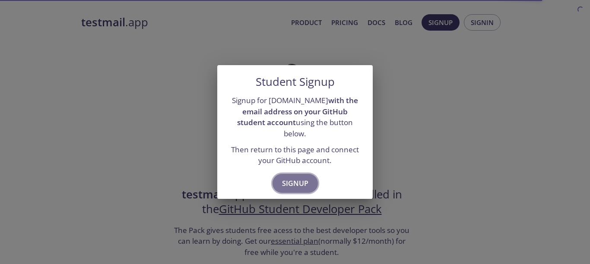
click at [288, 177] on span "Signup" at bounding box center [295, 183] width 26 height 12
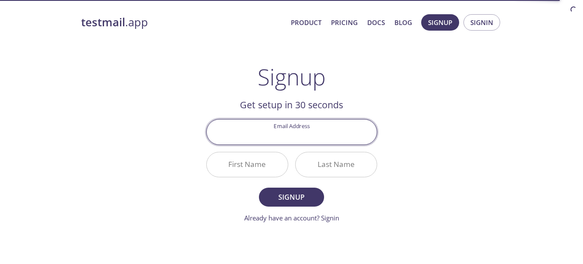
click at [304, 133] on input "Email Address" at bounding box center [292, 132] width 170 height 25
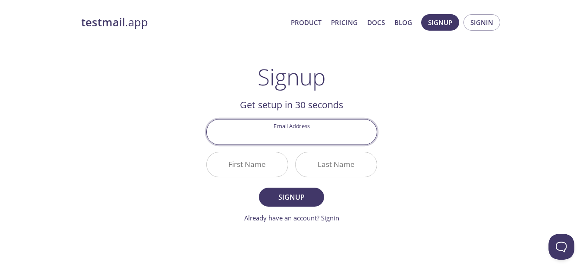
type input "[EMAIL_ADDRESS][DOMAIN_NAME]"
click at [268, 161] on input "First Name" at bounding box center [247, 164] width 81 height 25
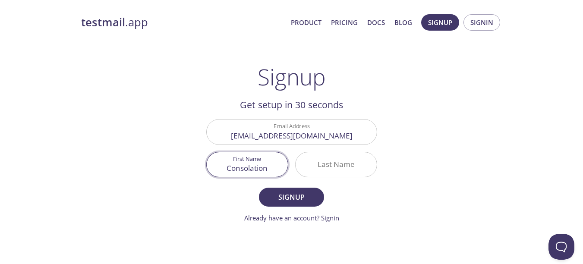
type input "Consolation"
click at [344, 156] on input "Last Name" at bounding box center [336, 164] width 81 height 25
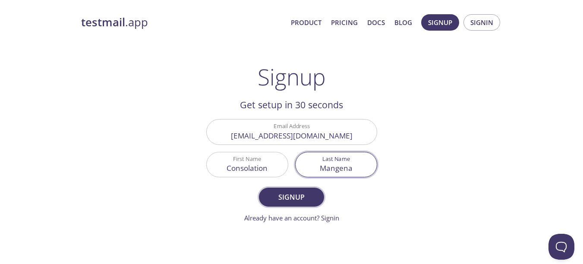
type input "Mangena"
click at [282, 196] on span "Signup" at bounding box center [292, 197] width 46 height 12
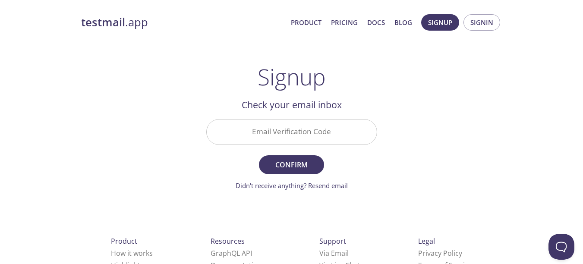
click at [292, 127] on input "Email Verification Code" at bounding box center [292, 132] width 170 height 25
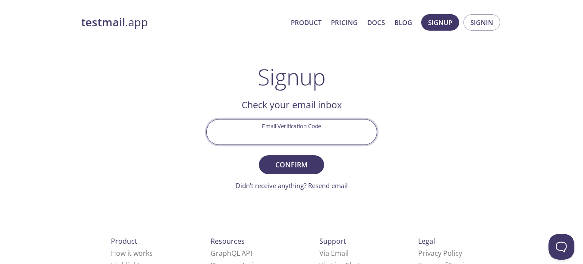
paste input "T1WA98X"
type input "T1WA98X"
click at [296, 161] on span "Confirm" at bounding box center [292, 165] width 46 height 12
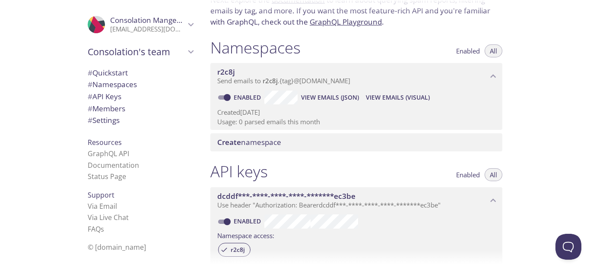
scroll to position [39, 0]
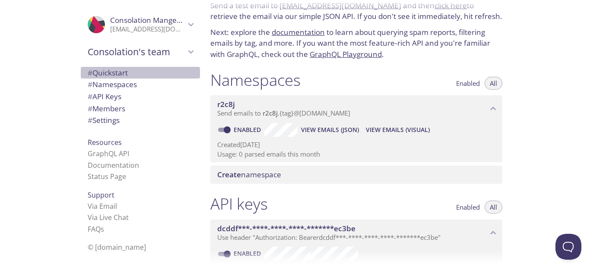
click at [117, 72] on span "# Quickstart" at bounding box center [108, 73] width 40 height 10
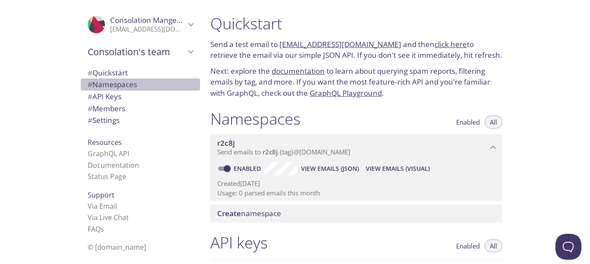
click at [113, 84] on span "# Namespaces" at bounding box center [112, 84] width 49 height 10
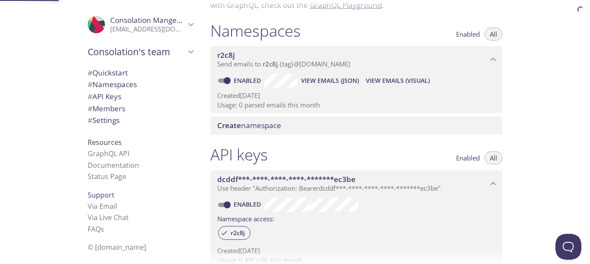
scroll to position [109, 0]
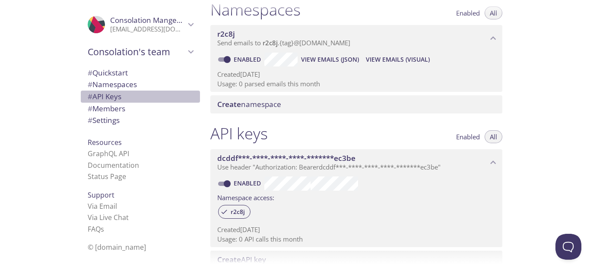
click at [104, 100] on span "# API Keys" at bounding box center [105, 97] width 34 height 10
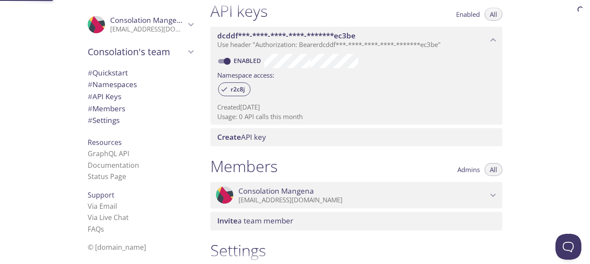
scroll to position [233, 0]
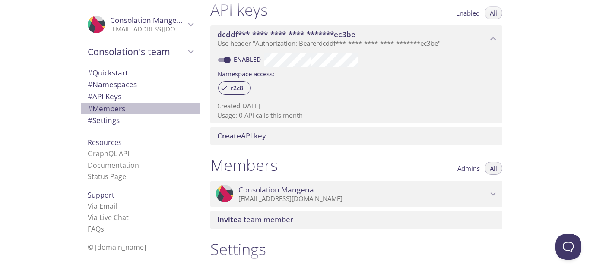
click at [96, 107] on span "# Members" at bounding box center [107, 109] width 38 height 10
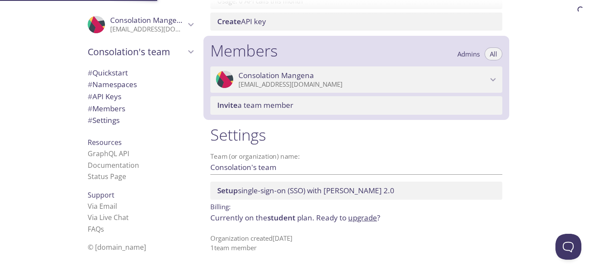
scroll to position [350, 0]
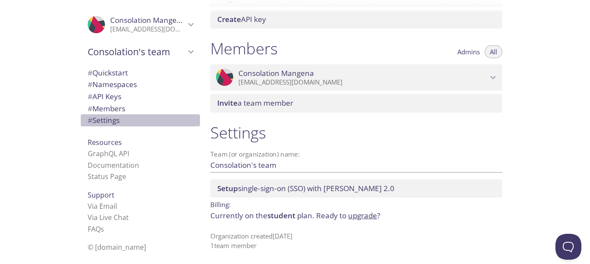
click at [106, 123] on span "# Settings" at bounding box center [104, 120] width 32 height 10
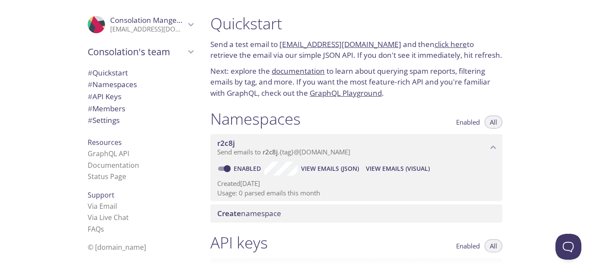
click at [102, 72] on span "# Quickstart" at bounding box center [108, 73] width 40 height 10
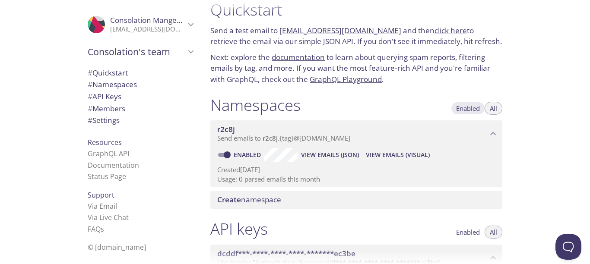
click at [463, 108] on span "Enabled" at bounding box center [468, 108] width 24 height 0
click at [494, 108] on span "All" at bounding box center [493, 108] width 7 height 0
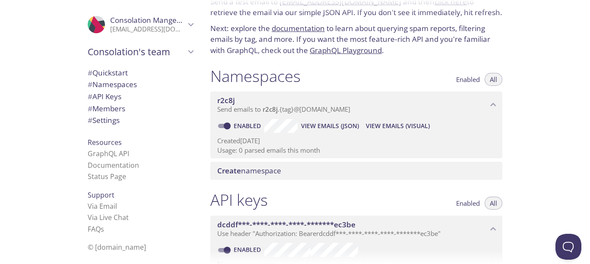
scroll to position [66, 0]
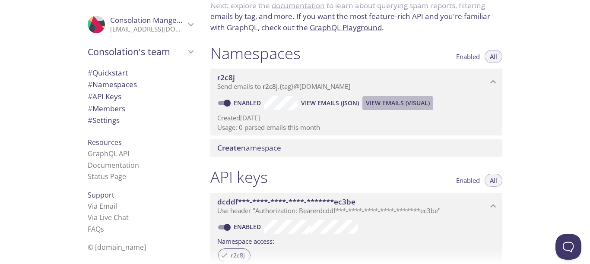
click at [396, 104] on span "View Emails (Visual)" at bounding box center [398, 103] width 64 height 10
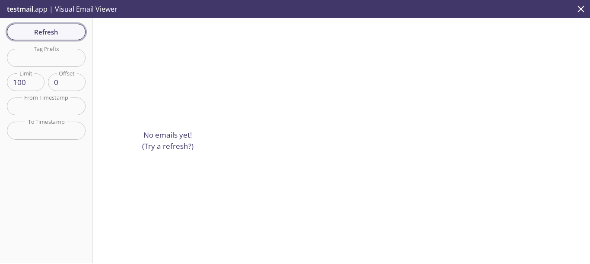
click at [46, 29] on span "Refresh" at bounding box center [46, 31] width 65 height 11
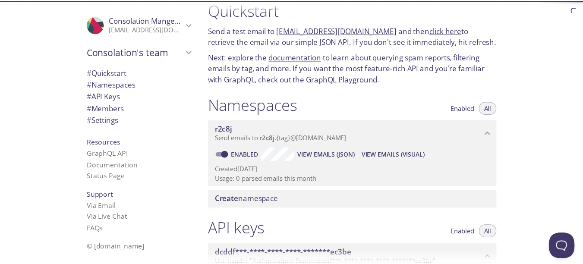
scroll to position [117, 0]
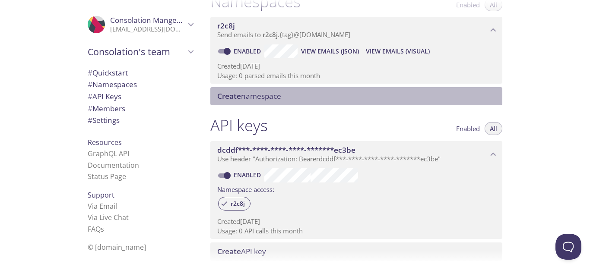
click at [249, 95] on span "Create namespace" at bounding box center [249, 96] width 64 height 10
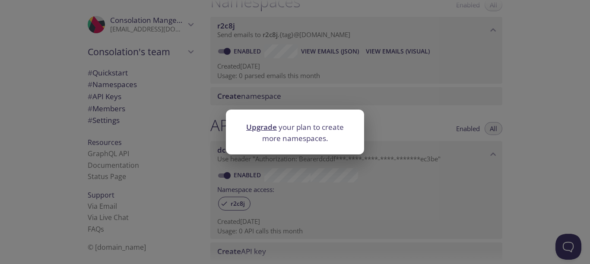
click at [255, 125] on link "Upgrade" at bounding box center [261, 127] width 31 height 10
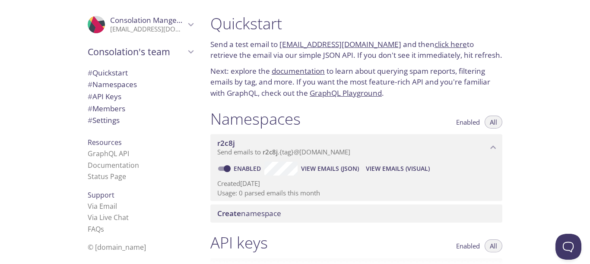
scroll to position [52, 0]
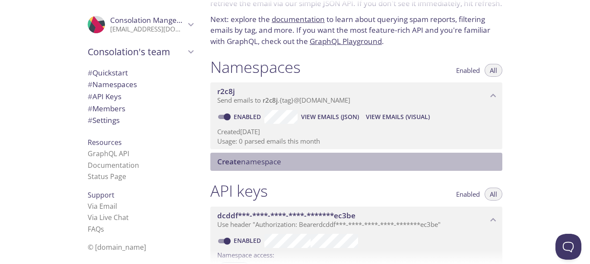
click at [237, 165] on span "Create" at bounding box center [229, 162] width 24 height 10
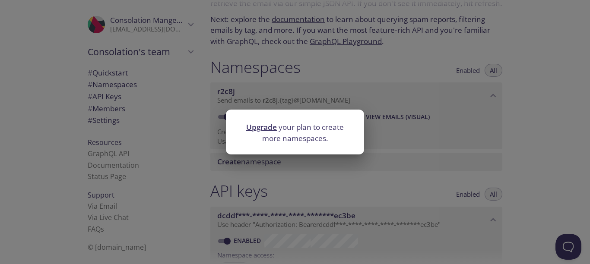
click at [532, 154] on div "Upgrade your plan to create more namespaces." at bounding box center [295, 132] width 590 height 264
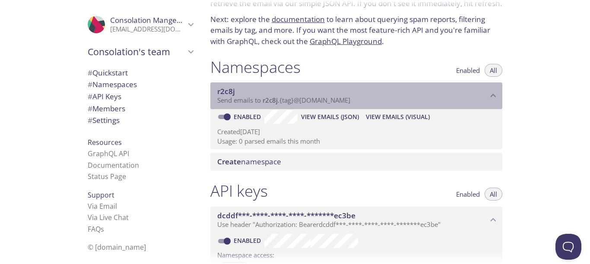
click at [419, 102] on p "Send emails to r2c8j . {tag} @inbox.testmail.app" at bounding box center [352, 100] width 270 height 9
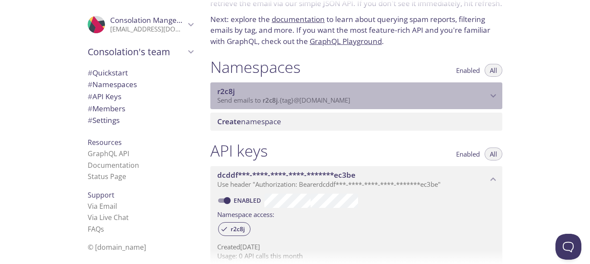
click at [419, 102] on p "Send emails to r2c8j . {tag} @inbox.testmail.app" at bounding box center [352, 100] width 270 height 9
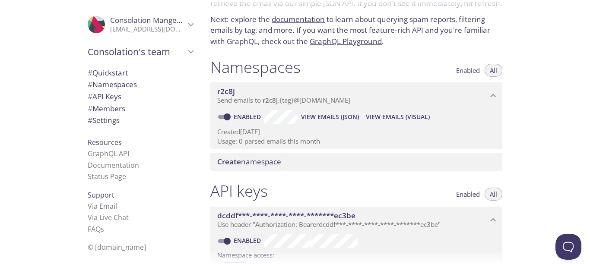
click at [472, 104] on p "Send emails to r2c8j . {tag} @inbox.testmail.app" at bounding box center [352, 100] width 270 height 9
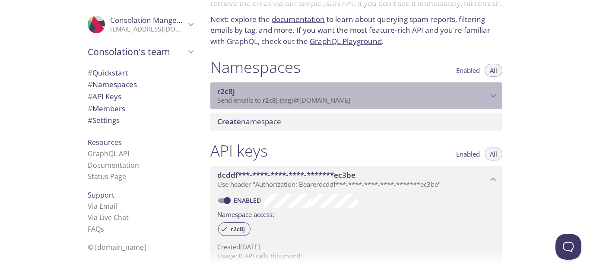
click at [472, 104] on p "Send emails to r2c8j . {tag} @inbox.testmail.app" at bounding box center [352, 100] width 270 height 9
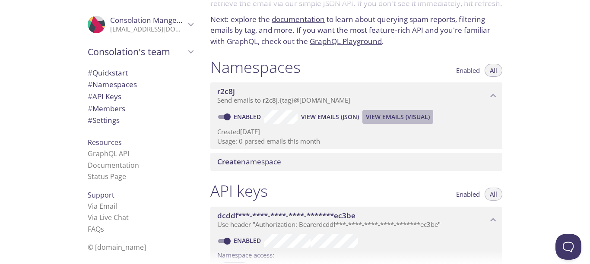
click at [409, 120] on span "View Emails (Visual)" at bounding box center [398, 117] width 64 height 10
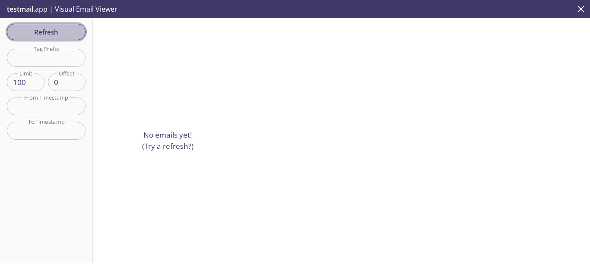
click at [49, 37] on span "Refresh" at bounding box center [46, 31] width 65 height 11
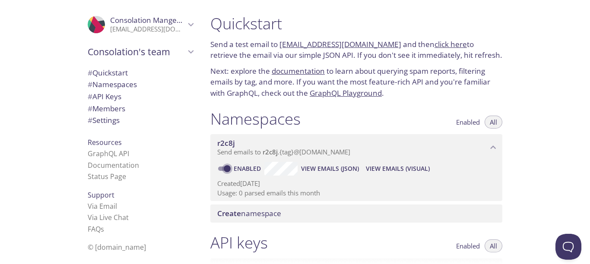
click at [227, 167] on input "Enabled" at bounding box center [227, 169] width 31 height 10
click at [229, 168] on input "Disabled" at bounding box center [220, 169] width 31 height 10
checkbox input "true"
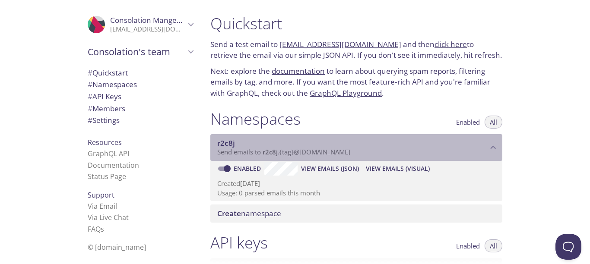
click at [307, 143] on span "r2c8j" at bounding box center [352, 143] width 270 height 9
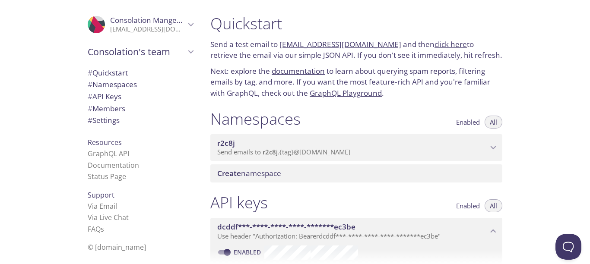
click at [307, 143] on span "r2c8j" at bounding box center [352, 143] width 270 height 9
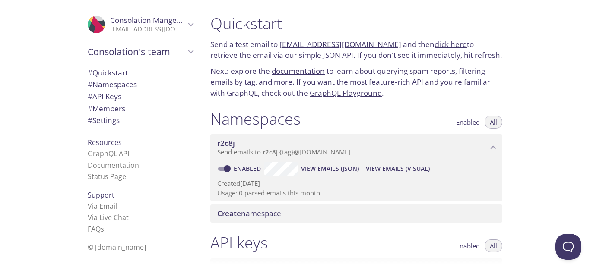
click at [332, 167] on span "View Emails (JSON)" at bounding box center [330, 169] width 58 height 10
click at [116, 76] on span "# Quickstart" at bounding box center [108, 73] width 40 height 10
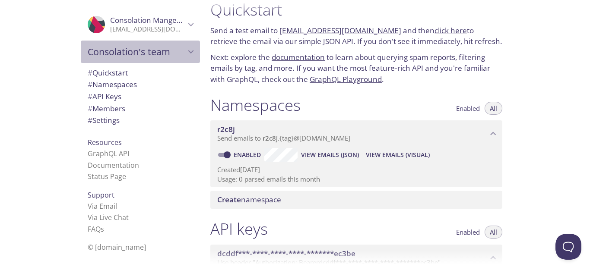
click at [142, 57] on span "Consolation's team" at bounding box center [137, 52] width 98 height 12
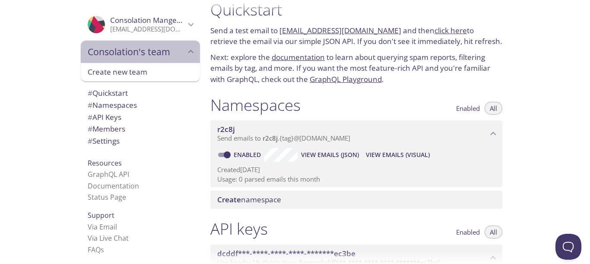
click at [145, 60] on div "Consolation's team" at bounding box center [140, 52] width 119 height 22
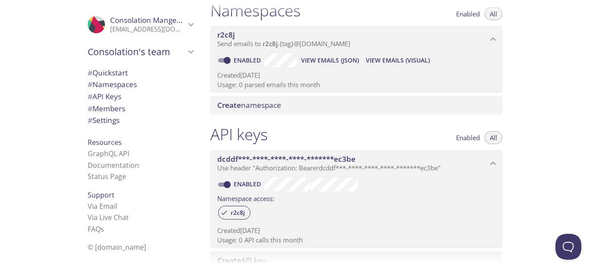
scroll to position [117, 0]
